Goal: Check status: Check status

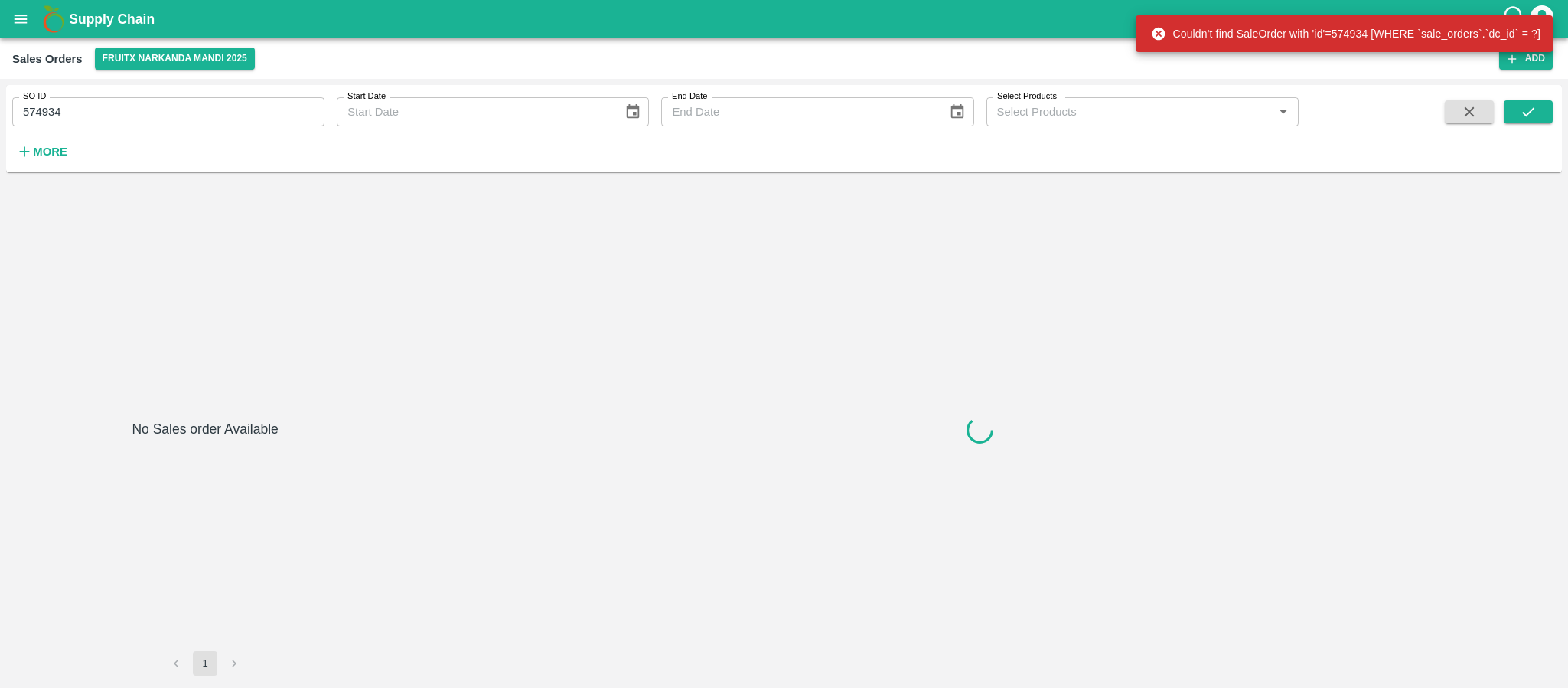
click at [148, 108] on input "574934" at bounding box center [169, 112] width 313 height 29
paste input "text"
type input "574934"
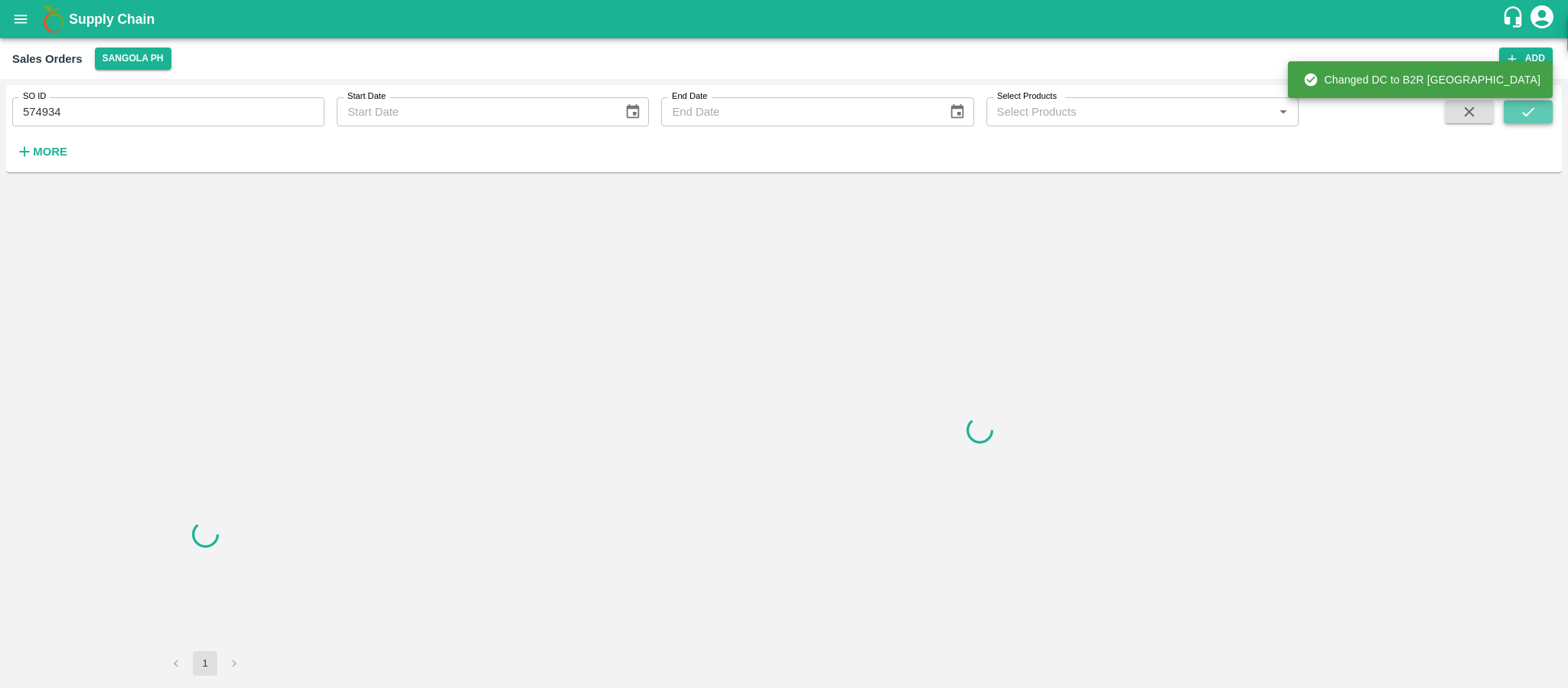
click at [1532, 119] on icon "submit" at bounding box center [1529, 112] width 17 height 17
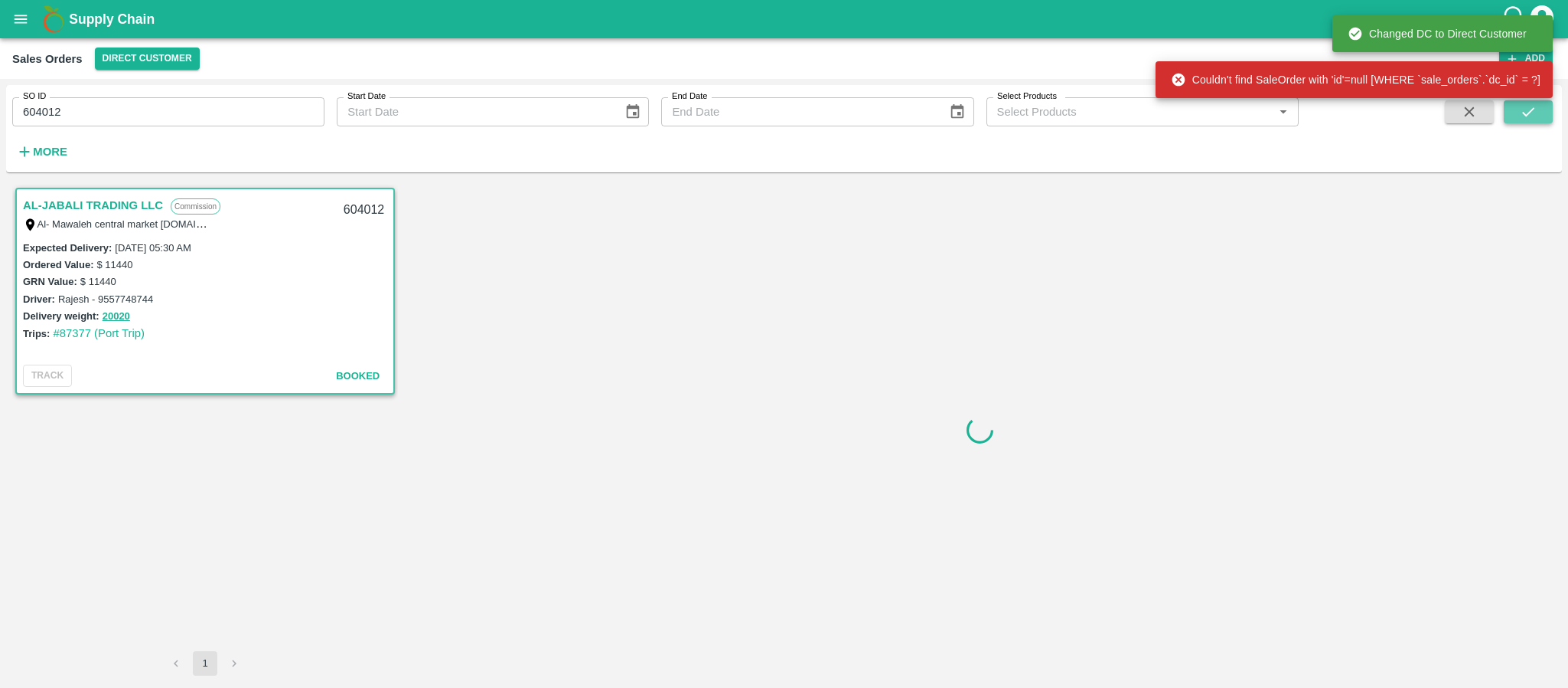
click at [1541, 118] on button "submit" at bounding box center [1529, 112] width 49 height 23
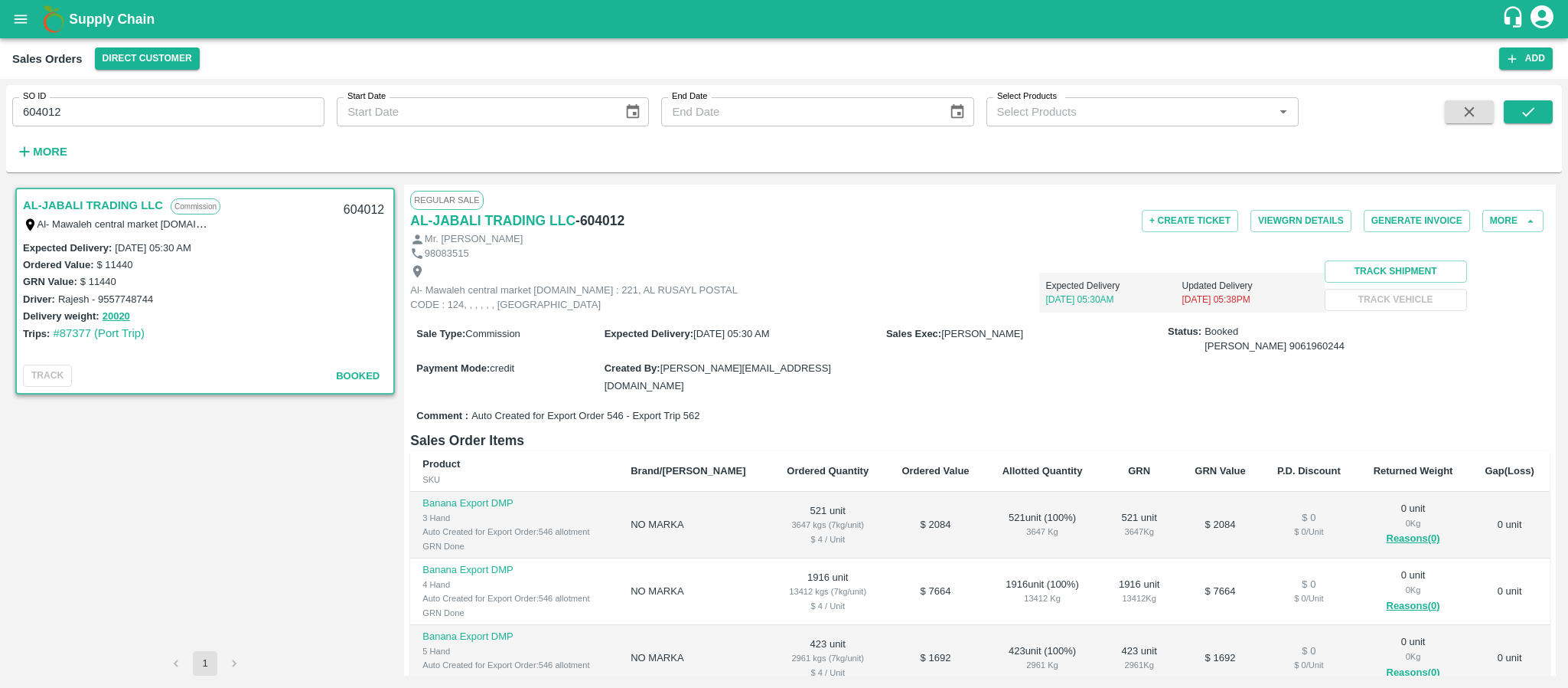
scroll to position [208, 0]
